Goal: Task Accomplishment & Management: Use online tool/utility

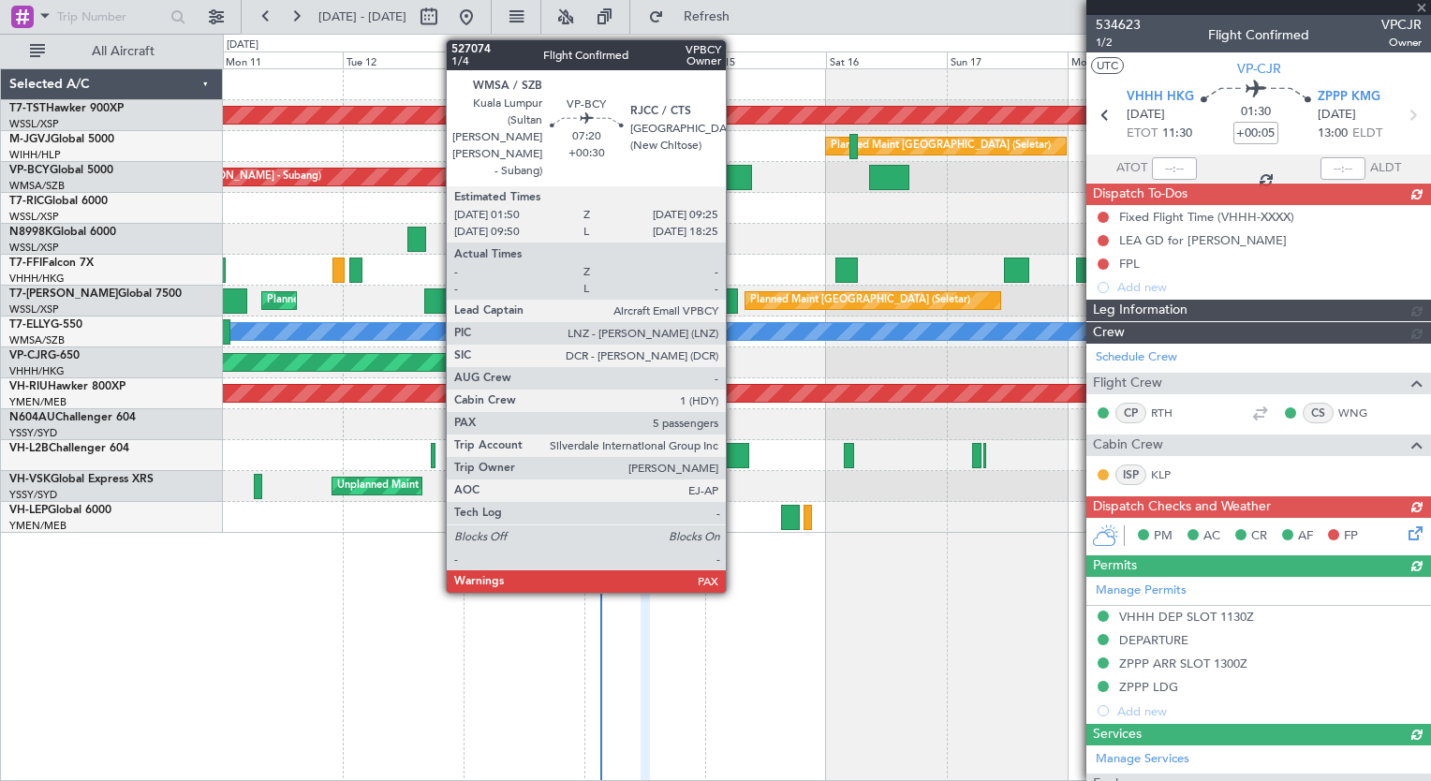
click at [734, 174] on div at bounding box center [733, 177] width 38 height 25
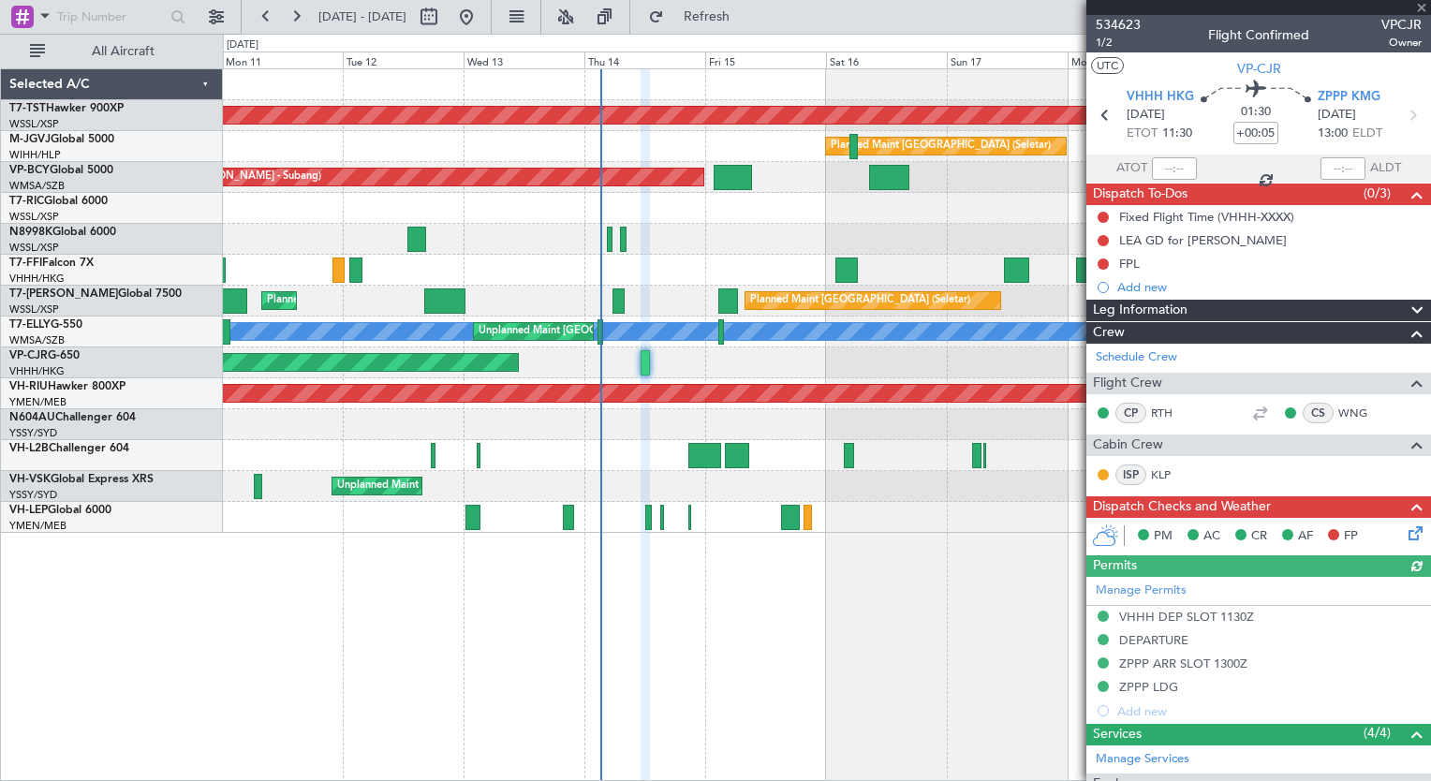
type input "+00:30"
type input "5"
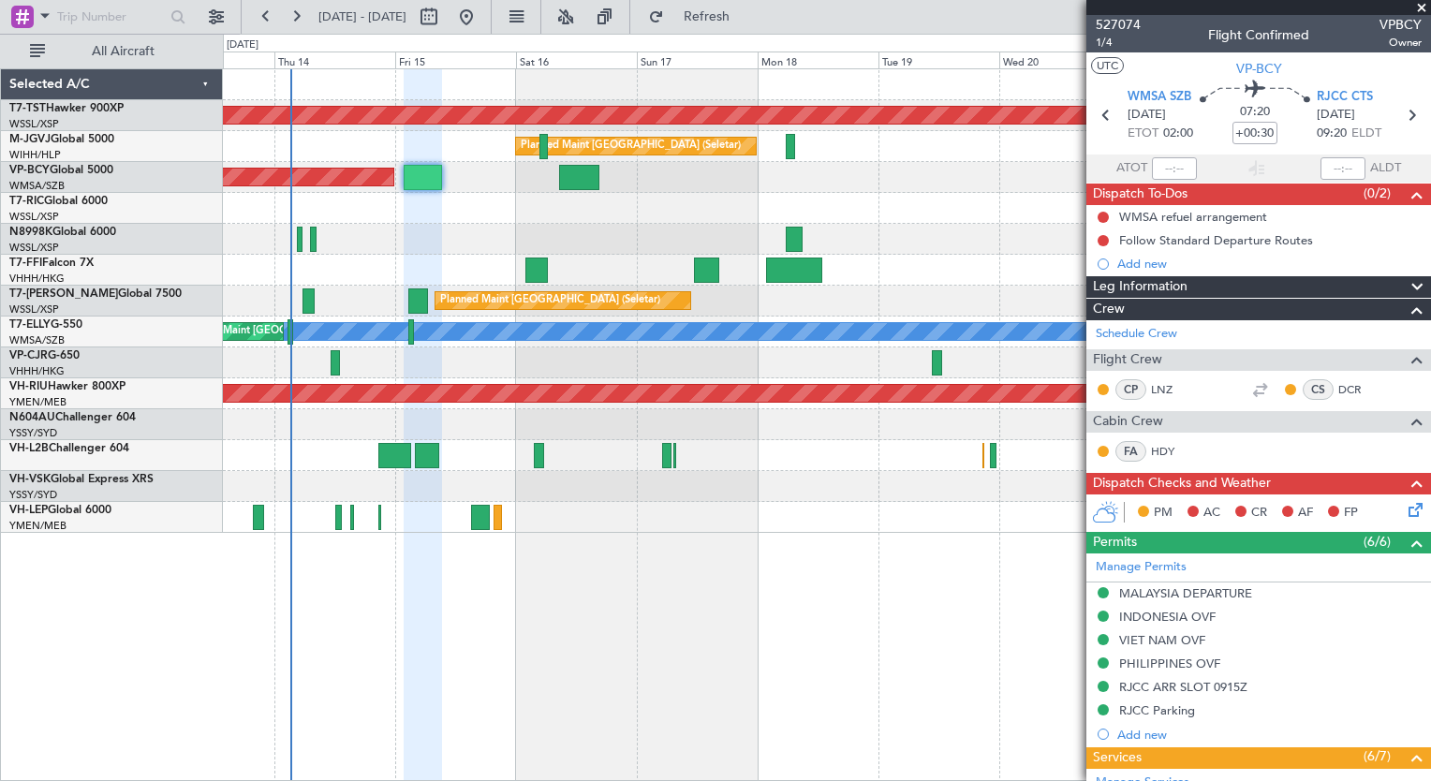
click at [528, 227] on div at bounding box center [826, 239] width 1207 height 31
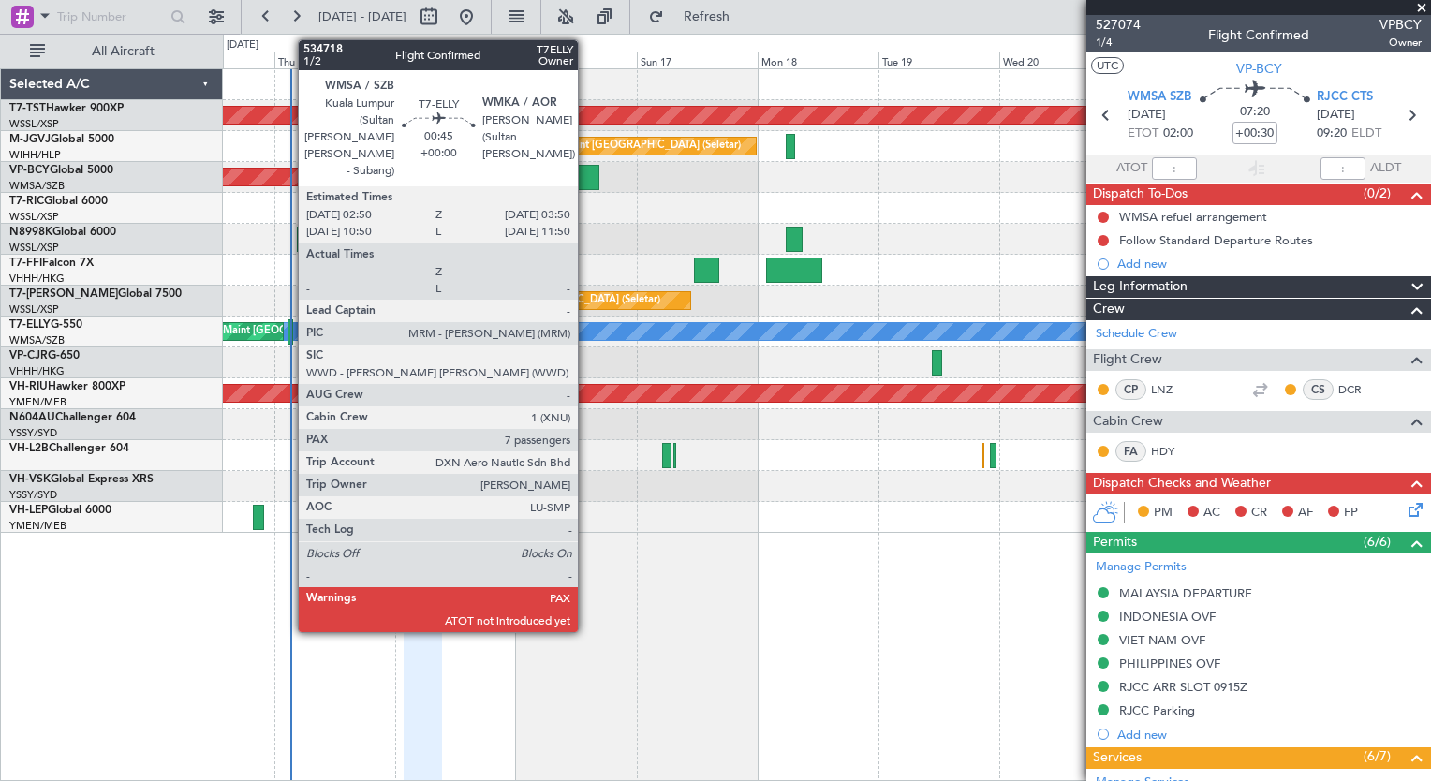
click at [289, 335] on div at bounding box center [291, 331] width 6 height 25
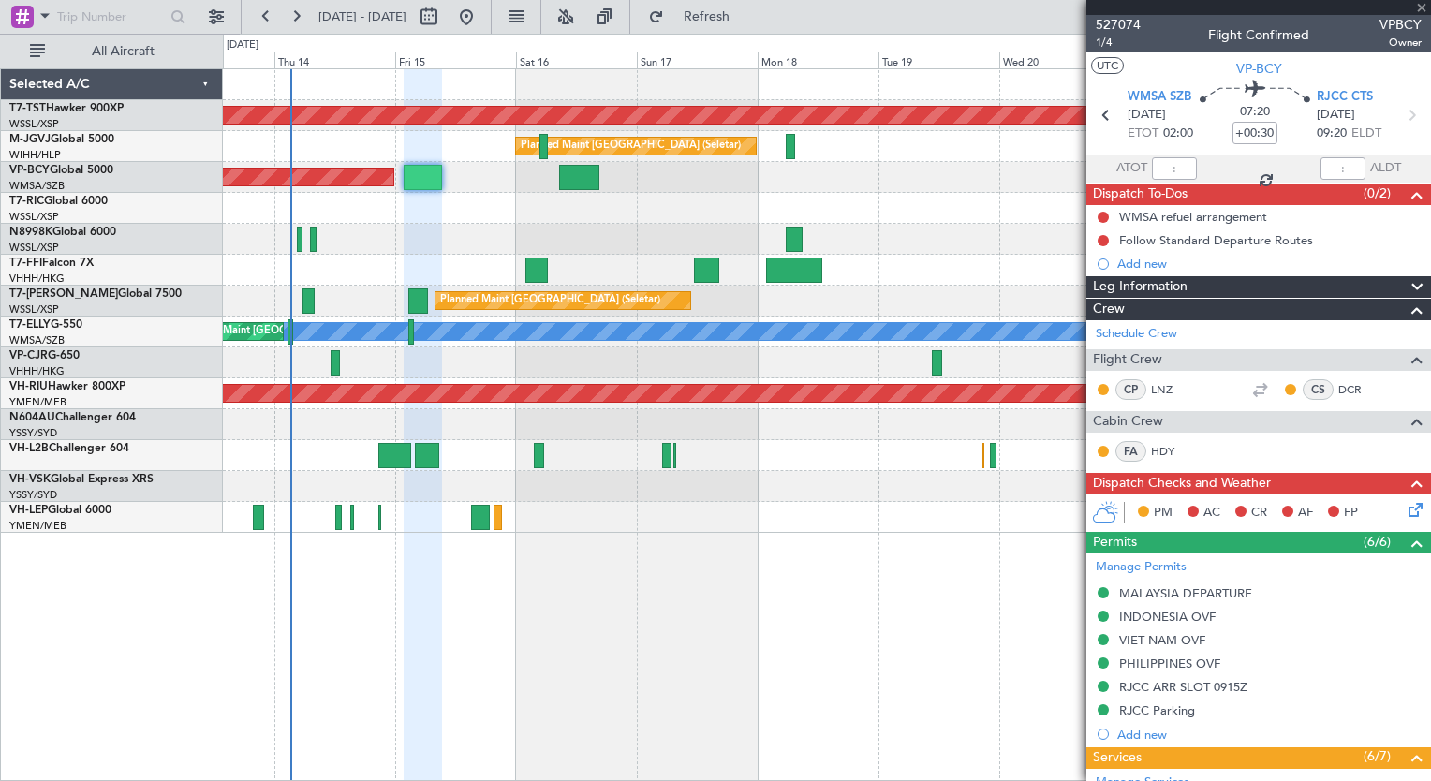
type input "7"
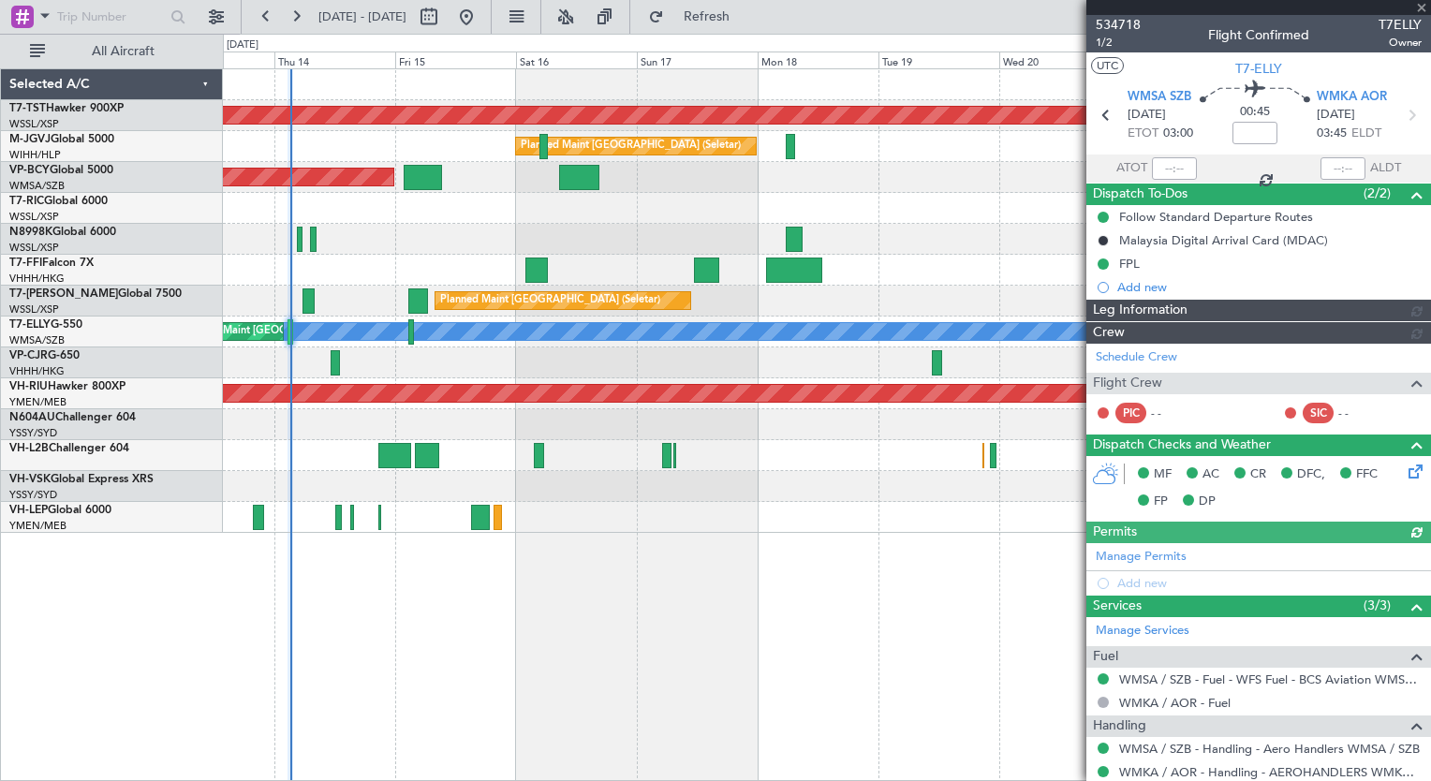
type input "[PERSON_NAME] (KYA)"
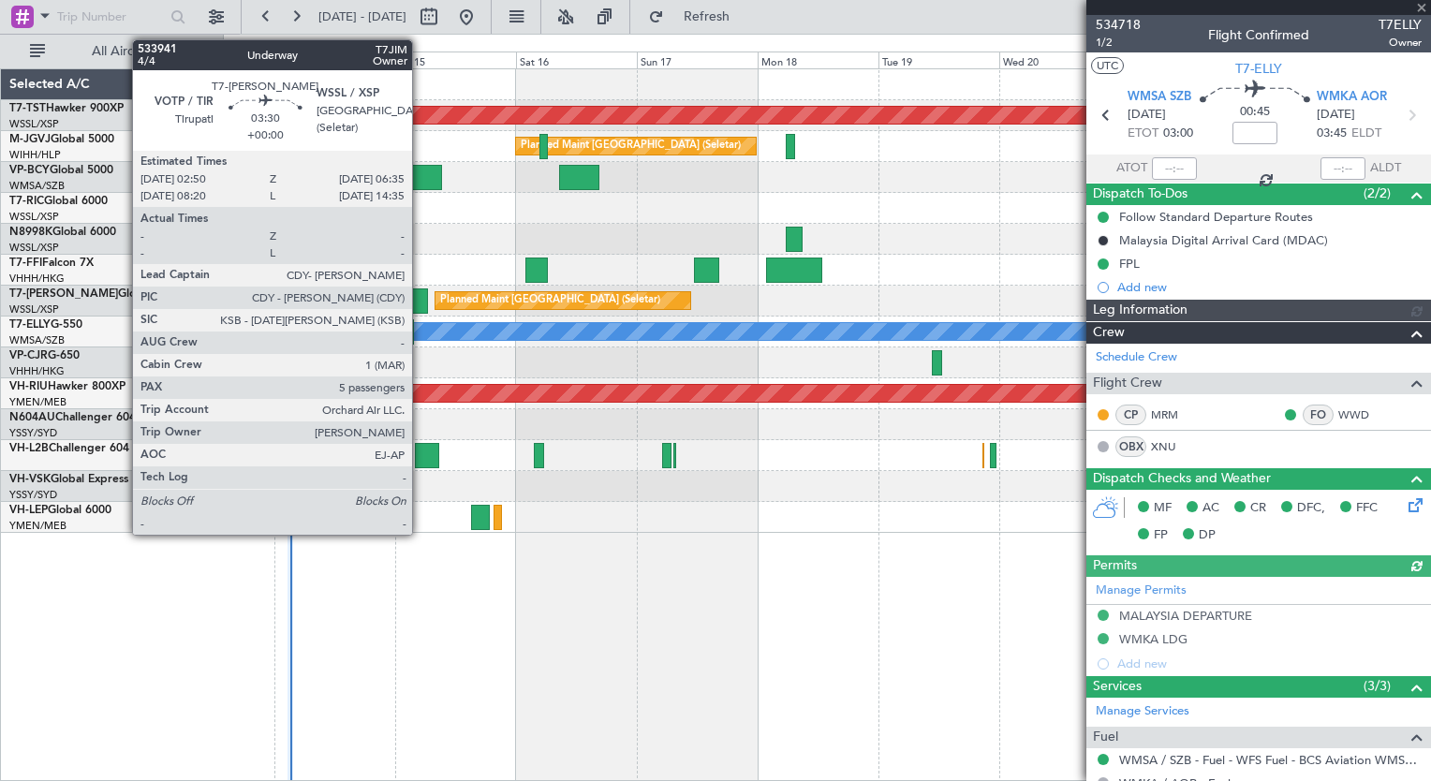
type input "[PERSON_NAME] (KYA)"
click at [421, 302] on div at bounding box center [418, 301] width 20 height 25
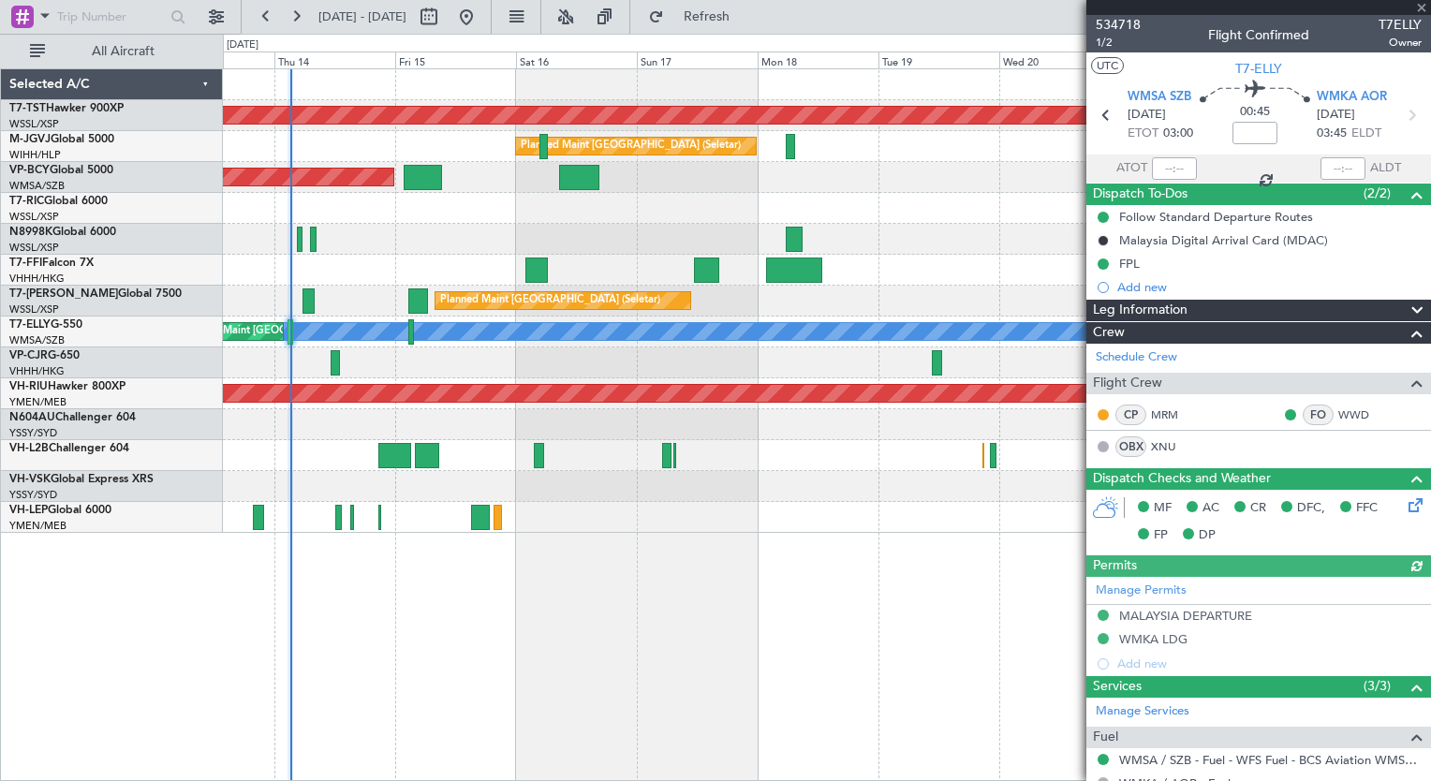
type input "5"
